Goal: Complete application form

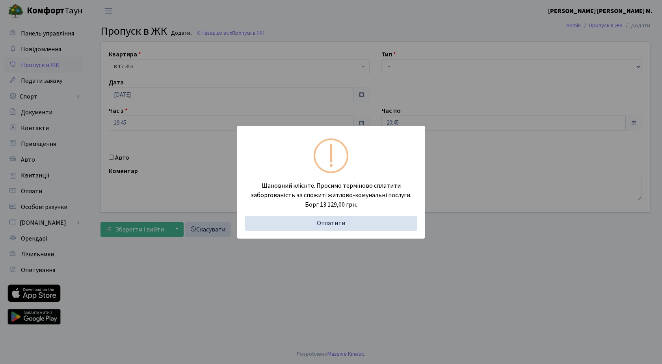
drag, startPoint x: 223, startPoint y: 264, endPoint x: 209, endPoint y: 241, distance: 27.6
click at [218, 257] on div "Шановний клієнте. Просимо терміново сплатити заборгованість за спожиті житлово-…" at bounding box center [331, 182] width 662 height 364
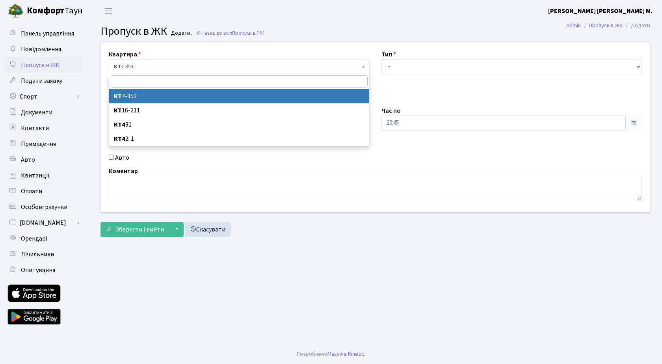
click at [148, 65] on span "КТ 7-353" at bounding box center [237, 67] width 246 height 8
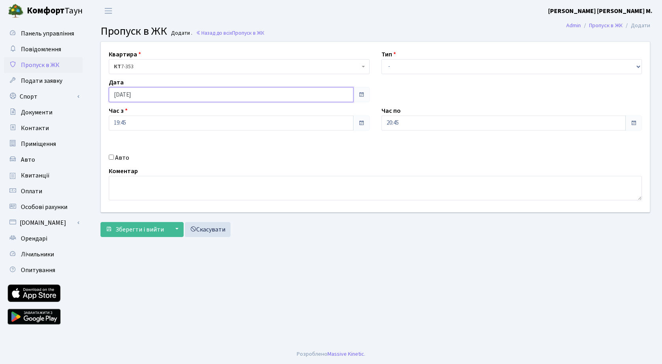
click at [167, 99] on input "[DATE]" at bounding box center [231, 94] width 245 height 15
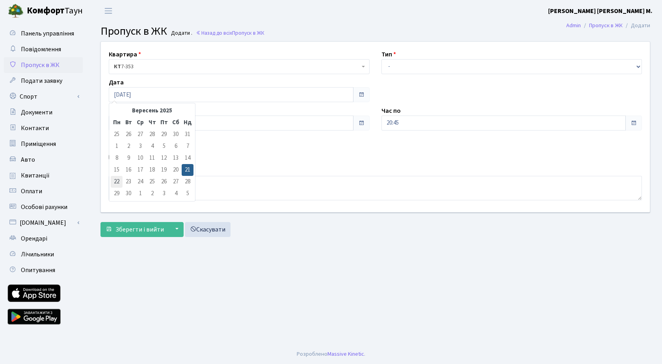
click at [117, 180] on td "22" at bounding box center [117, 182] width 12 height 12
type input "[DATE]"
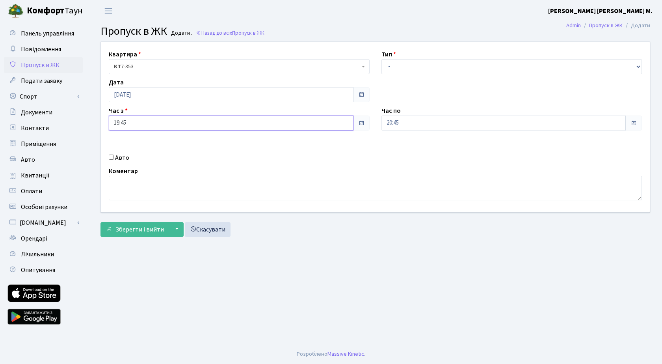
click at [152, 122] on input "19:45" at bounding box center [231, 122] width 245 height 15
click at [130, 145] on icon at bounding box center [130, 149] width 21 height 21
click at [132, 120] on input "22:45" at bounding box center [231, 122] width 245 height 15
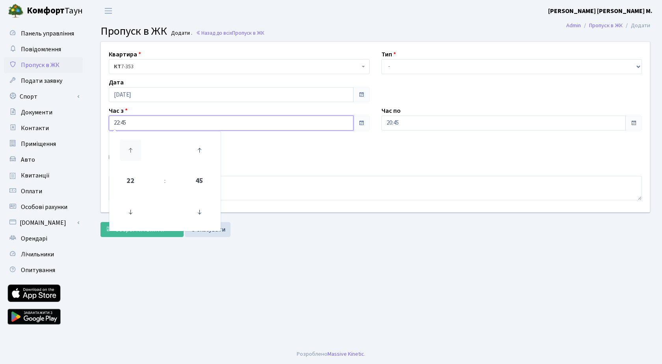
click at [132, 148] on icon at bounding box center [130, 149] width 21 height 21
click at [132, 152] on icon at bounding box center [130, 149] width 21 height 21
click at [132, 151] on icon at bounding box center [130, 149] width 21 height 21
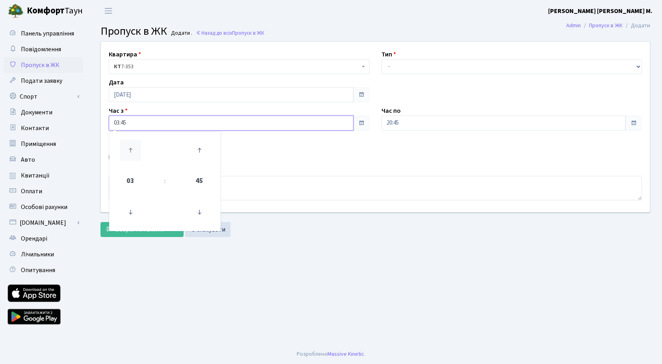
click at [132, 151] on icon at bounding box center [130, 149] width 21 height 21
click at [132, 149] on icon at bounding box center [130, 149] width 21 height 21
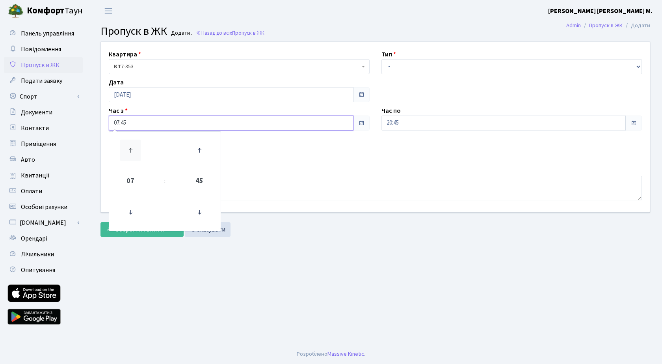
type input "08:45"
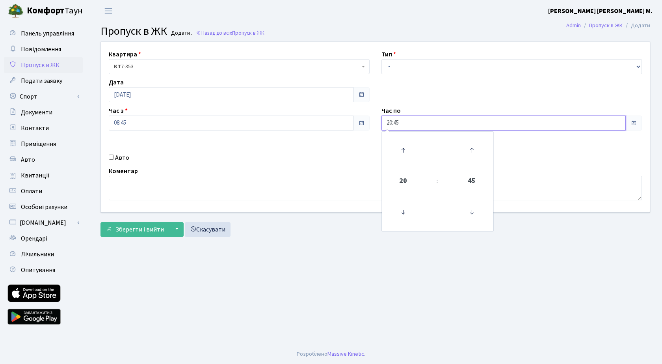
click at [445, 121] on input "20:45" at bounding box center [503, 122] width 245 height 15
click at [410, 147] on icon at bounding box center [402, 149] width 21 height 21
click at [405, 147] on icon at bounding box center [402, 149] width 21 height 21
click at [405, 146] on icon at bounding box center [402, 149] width 21 height 21
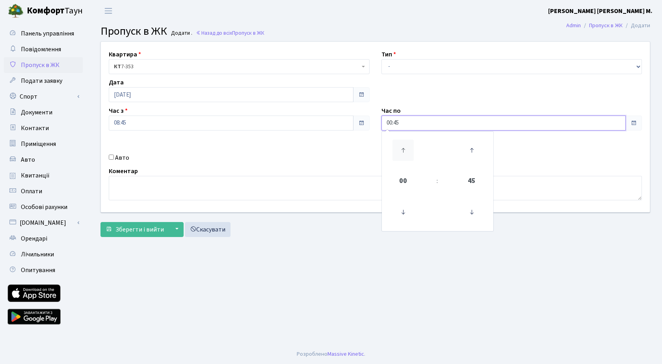
click at [405, 145] on icon at bounding box center [402, 149] width 21 height 21
click at [405, 144] on icon at bounding box center [402, 149] width 21 height 21
click at [405, 143] on icon at bounding box center [402, 149] width 21 height 21
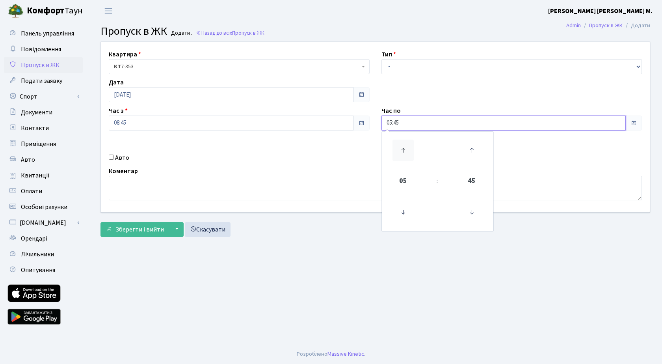
click at [405, 143] on icon at bounding box center [402, 149] width 21 height 21
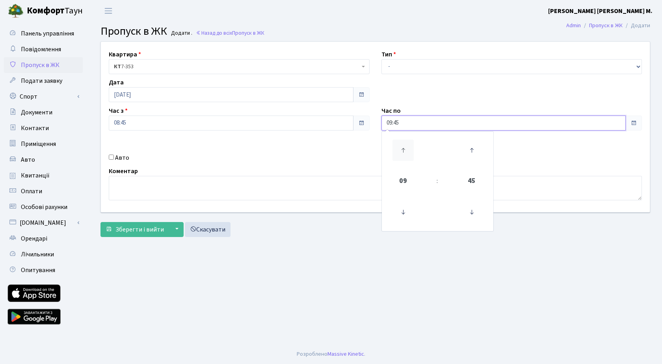
type input "10:45"
click at [412, 63] on select "- Доставка Таксі Гості Сервіс" at bounding box center [511, 66] width 261 height 15
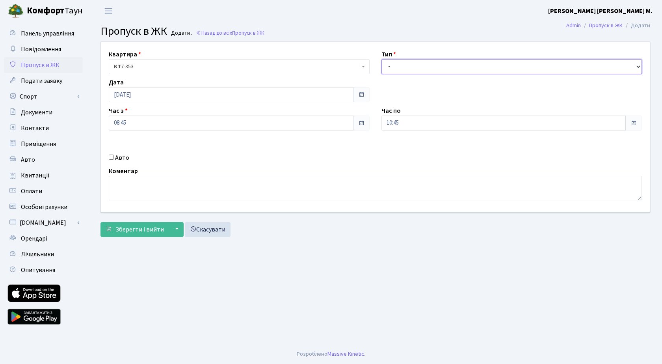
select select "1"
click at [381, 59] on select "- Доставка Таксі Гості Сервіс" at bounding box center [511, 66] width 261 height 15
click at [111, 160] on div "Авто" at bounding box center [239, 157] width 273 height 9
click at [112, 156] on input "Авто" at bounding box center [111, 156] width 5 height 5
checkbox input "true"
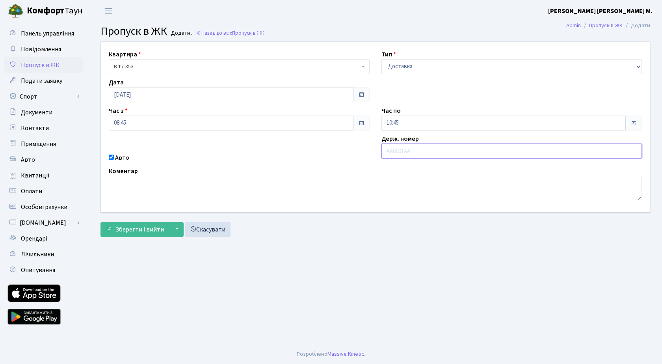
paste input "АІ8930ОК"
type input "АІ8930ОК"
click at [134, 232] on span "Зберегти і вийти" at bounding box center [139, 229] width 48 height 9
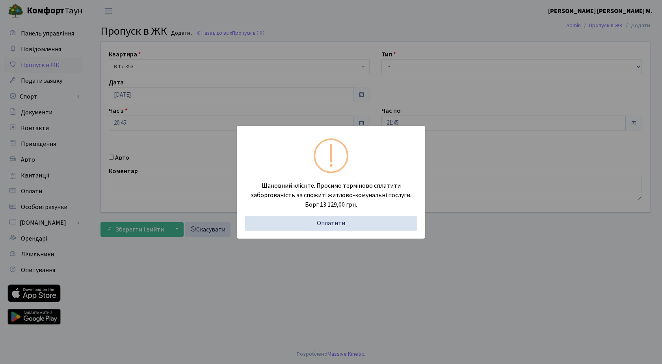
click at [306, 311] on div "Шановний клієнте. Просимо терміново сплатити заборгованість за спожиті житлово-…" at bounding box center [331, 182] width 662 height 364
